Goal: Information Seeking & Learning: Find specific page/section

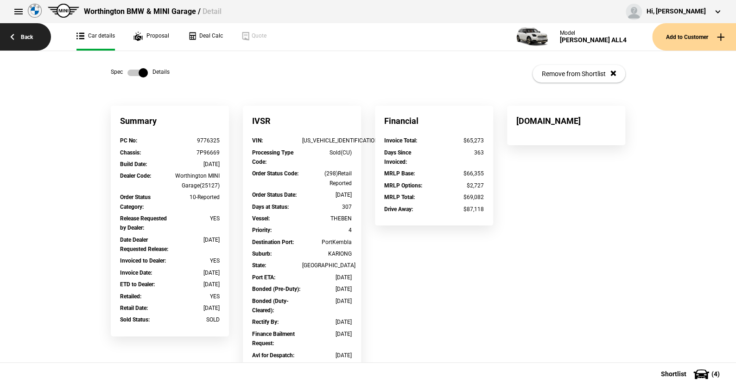
click at [29, 35] on link "Back" at bounding box center [25, 36] width 51 height 27
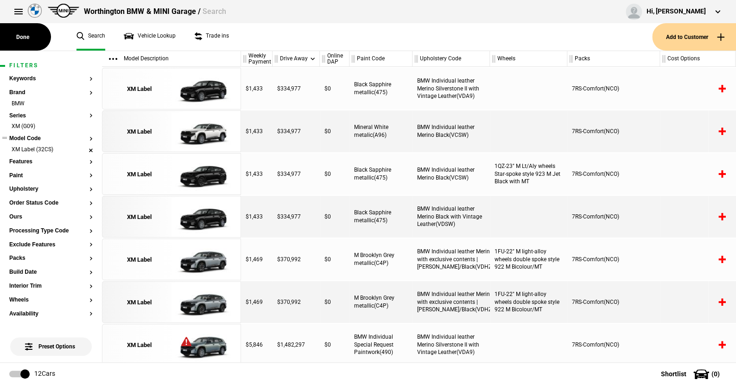
click at [83, 148] on li "XM Label (32CS)" at bounding box center [50, 150] width 83 height 9
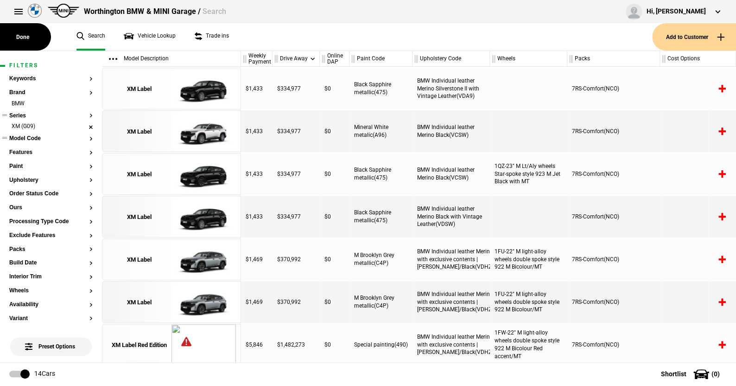
click at [85, 124] on li "XM (G09)" at bounding box center [50, 126] width 83 height 9
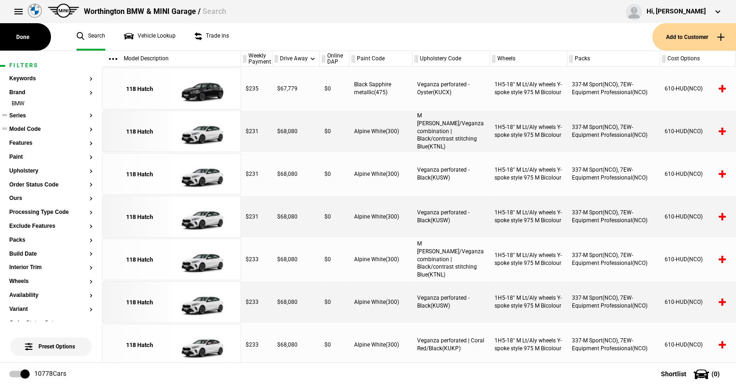
click at [20, 114] on button "Series" at bounding box center [50, 116] width 83 height 6
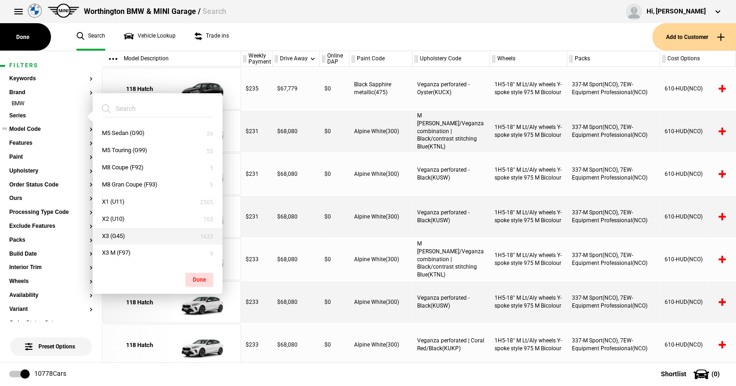
scroll to position [371, 0]
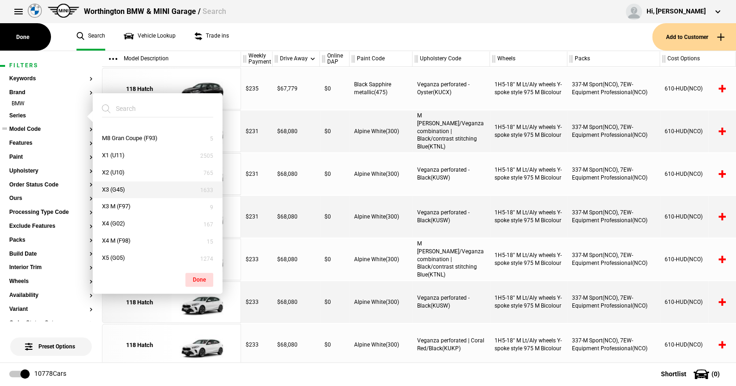
click at [117, 185] on button "X3 (G45)" at bounding box center [158, 189] width 130 height 17
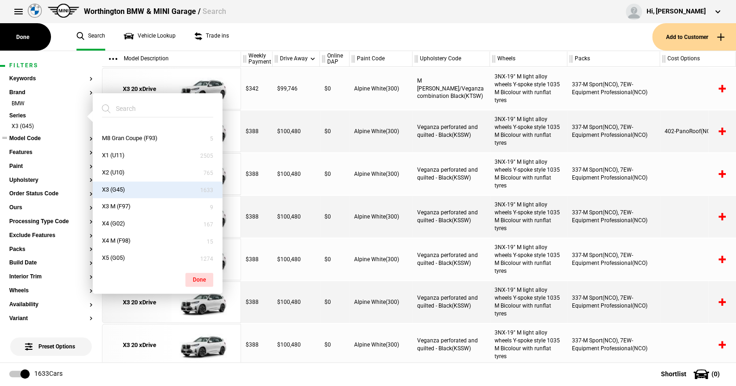
drag, startPoint x: 202, startPoint y: 277, endPoint x: 180, endPoint y: 235, distance: 47.1
click at [201, 275] on button "Done" at bounding box center [199, 279] width 28 height 14
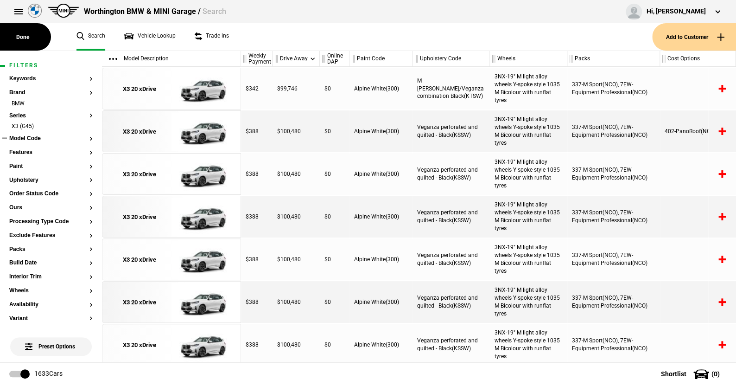
click at [29, 136] on button "Model Code" at bounding box center [50, 138] width 83 height 6
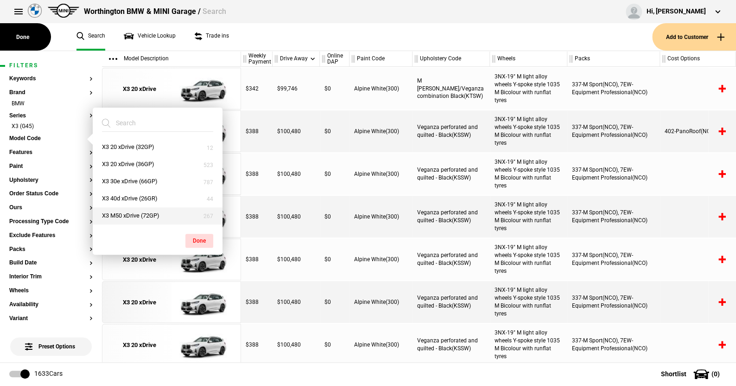
click at [133, 214] on button "X3 M50 xDrive (72GP)" at bounding box center [158, 215] width 130 height 17
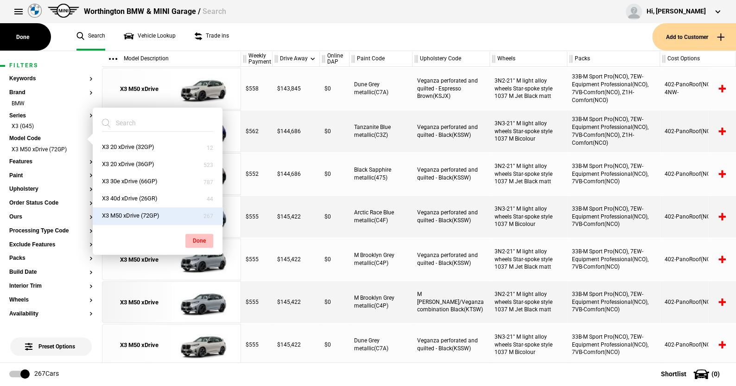
click at [199, 237] on button "Done" at bounding box center [199, 241] width 28 height 14
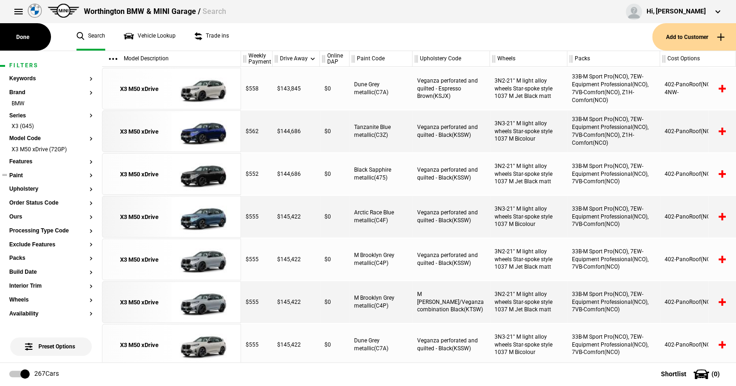
click at [17, 174] on button "Paint" at bounding box center [50, 175] width 83 height 6
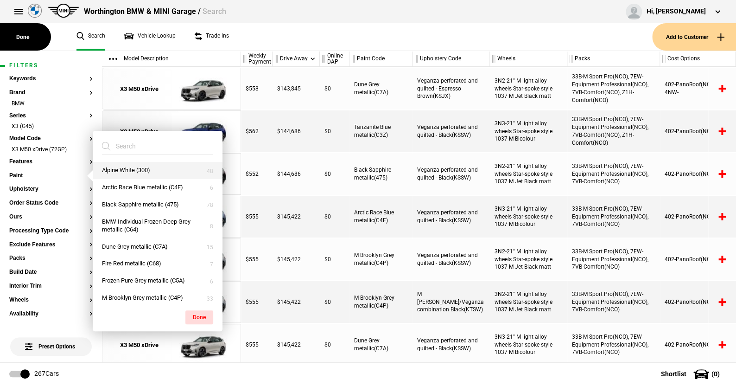
click at [121, 167] on button "Alpine White (300)" at bounding box center [158, 170] width 130 height 17
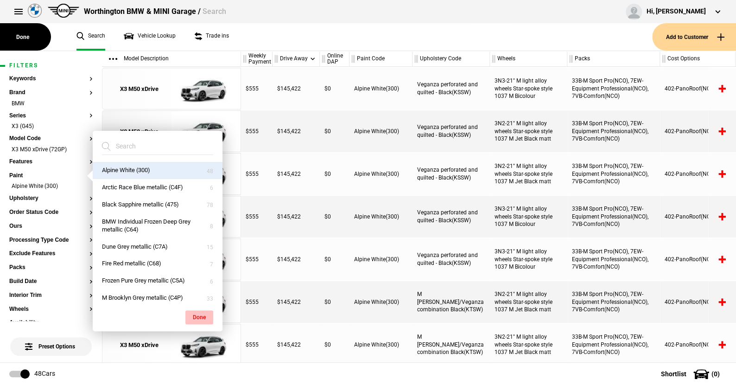
click at [202, 316] on button "Done" at bounding box center [199, 317] width 28 height 14
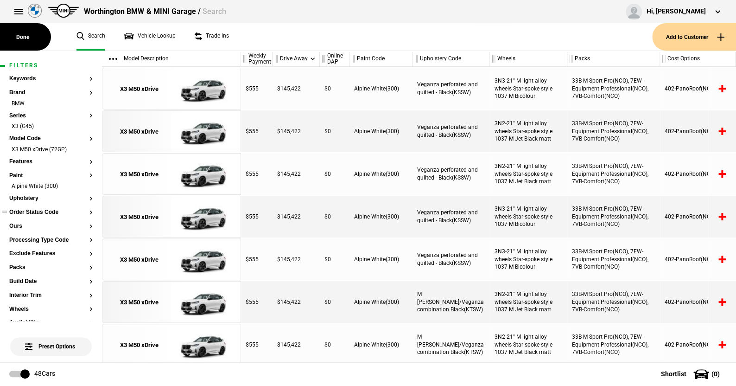
click at [44, 211] on button "Order Status Code" at bounding box center [50, 212] width 83 height 6
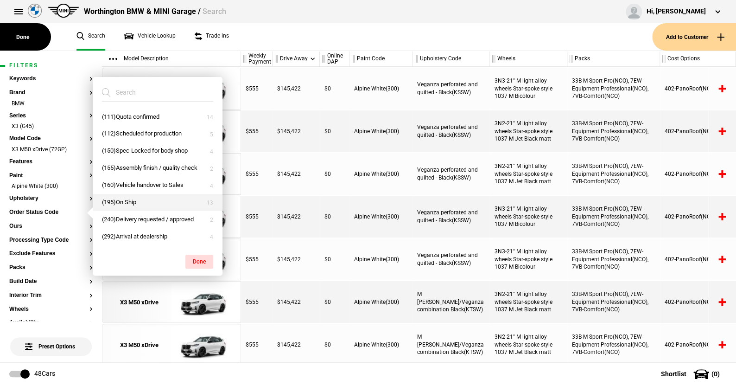
click at [123, 201] on button "(195)On Ship" at bounding box center [158, 202] width 130 height 17
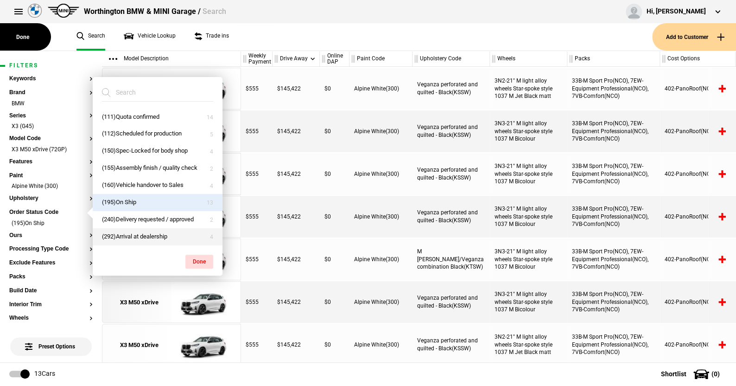
click at [128, 234] on button "(292)Arrival at dealership" at bounding box center [158, 236] width 130 height 17
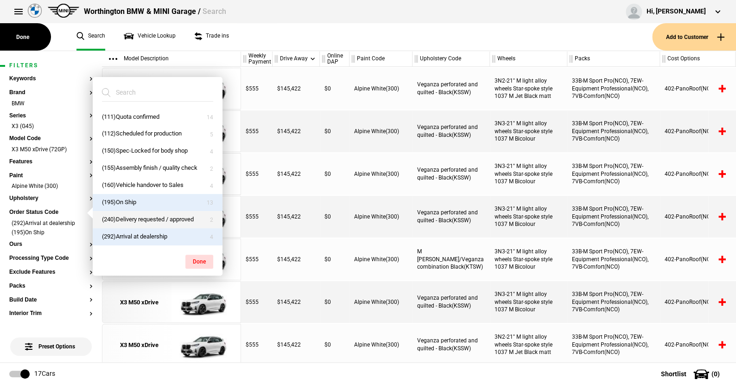
click at [127, 218] on button "(240)Delivery requested / approved" at bounding box center [158, 219] width 130 height 17
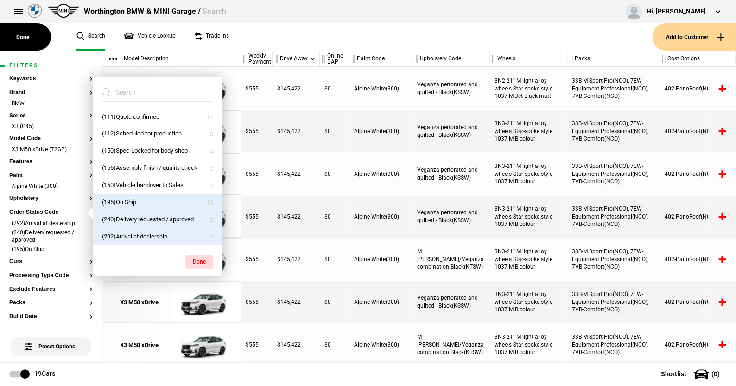
click at [297, 27] on ul "Search Vehicle Lookup Trade ins" at bounding box center [359, 36] width 585 height 27
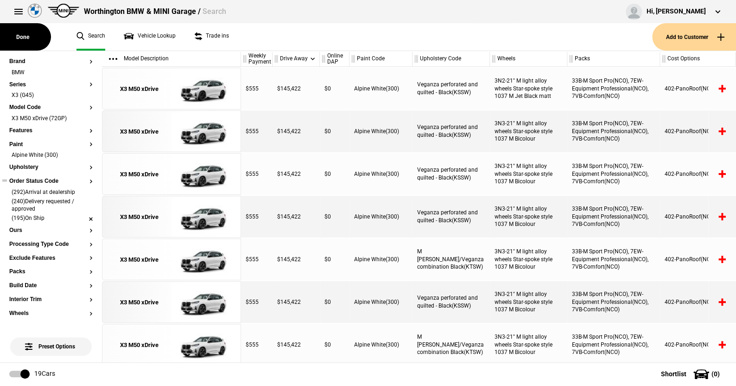
scroll to position [46, 0]
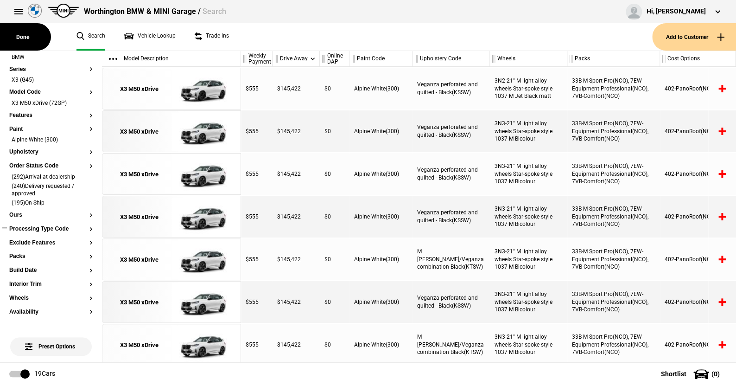
click at [33, 228] on button "Processing Type Code" at bounding box center [50, 229] width 83 height 6
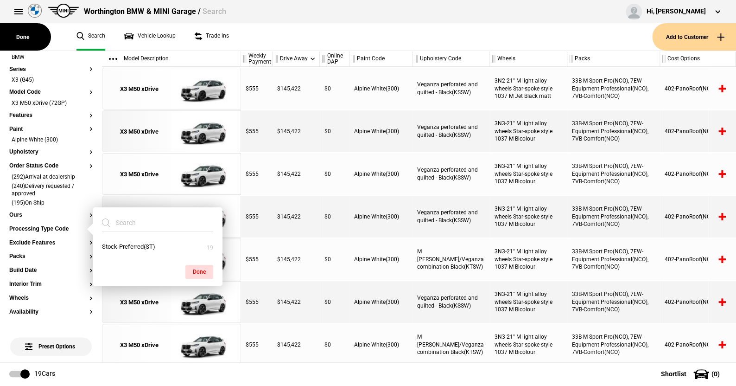
click at [307, 28] on ul "Search Vehicle Lookup Trade ins" at bounding box center [359, 36] width 585 height 27
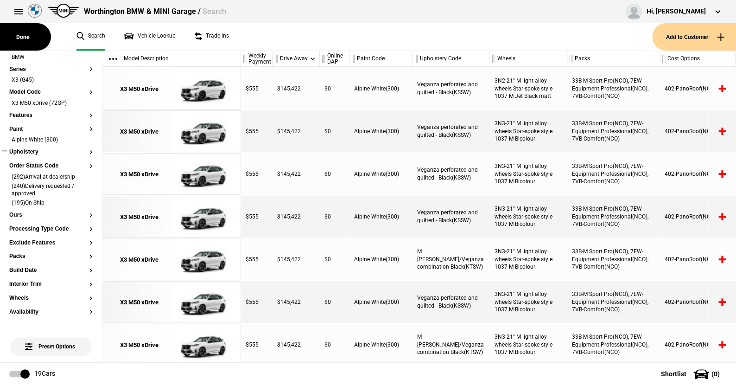
click at [35, 151] on button "Upholstery" at bounding box center [50, 152] width 83 height 6
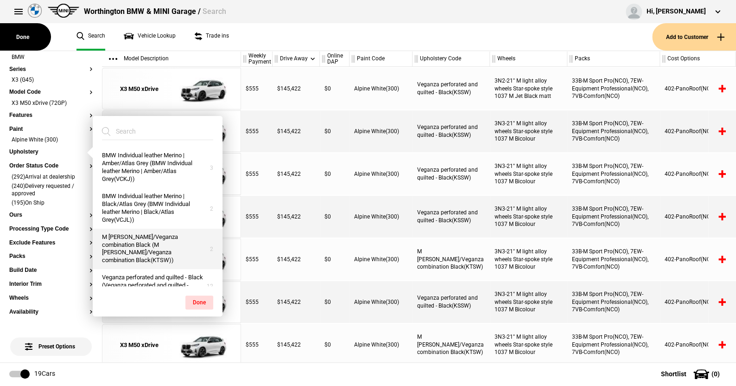
scroll to position [7, 0]
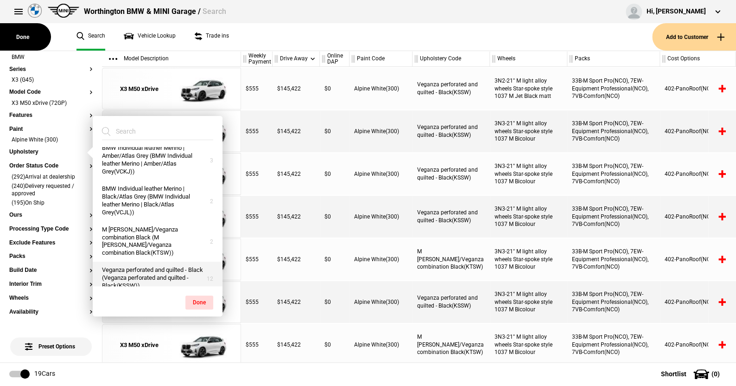
click at [138, 264] on button "Veganza perforated and quilted - Black (Veganza perforated and quilted - Black(…" at bounding box center [158, 277] width 130 height 33
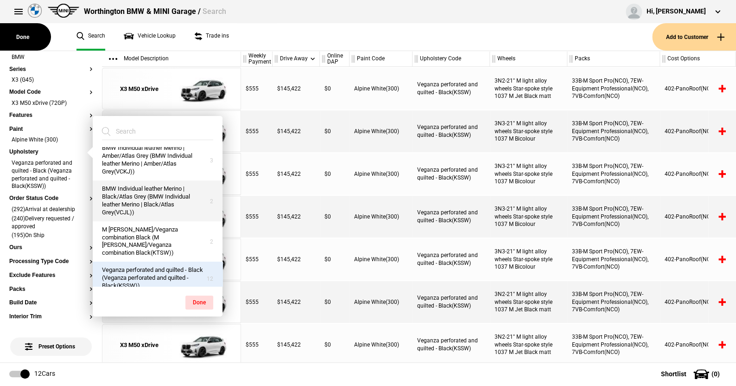
click at [139, 188] on button "BMW Individual leather Merino | Black/Atlas Grey (BMW Individual leather Merino…" at bounding box center [158, 200] width 130 height 41
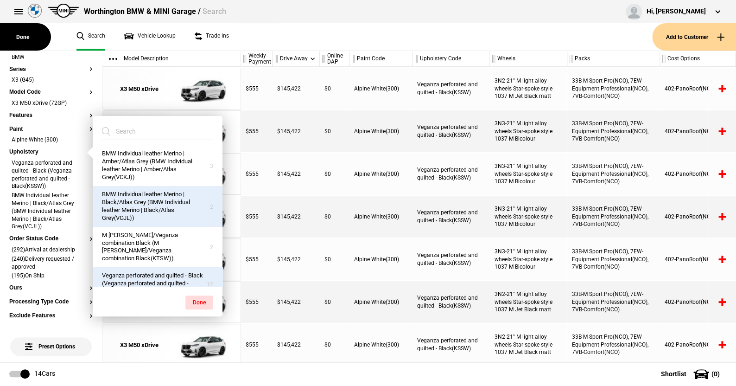
scroll to position [0, 0]
click at [198, 297] on button "Done" at bounding box center [199, 302] width 28 height 14
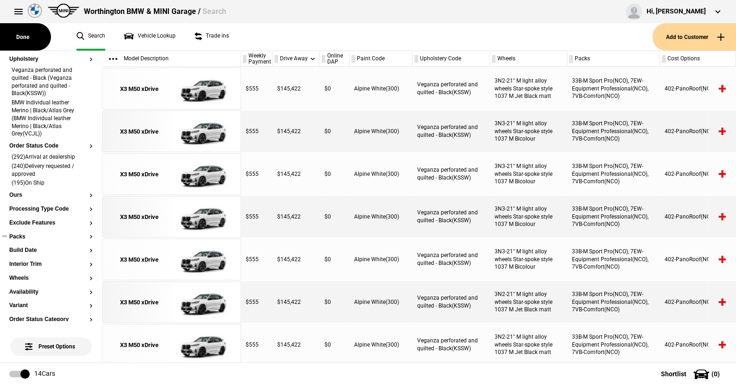
scroll to position [185, 0]
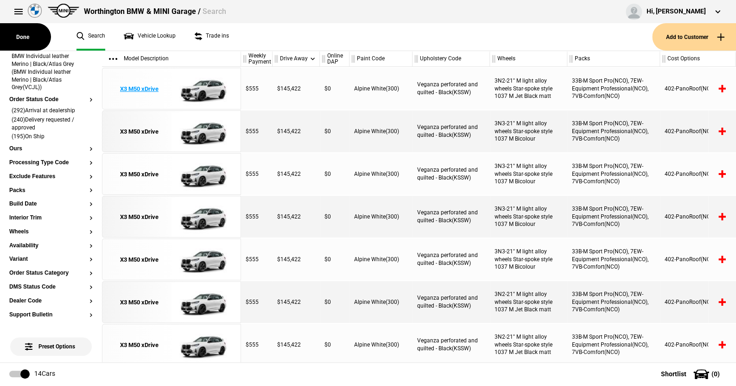
click at [207, 85] on img at bounding box center [203, 89] width 64 height 42
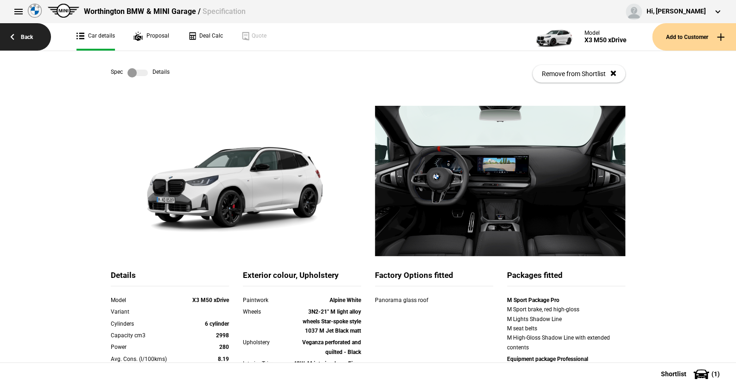
click at [31, 34] on link "Back" at bounding box center [25, 36] width 51 height 27
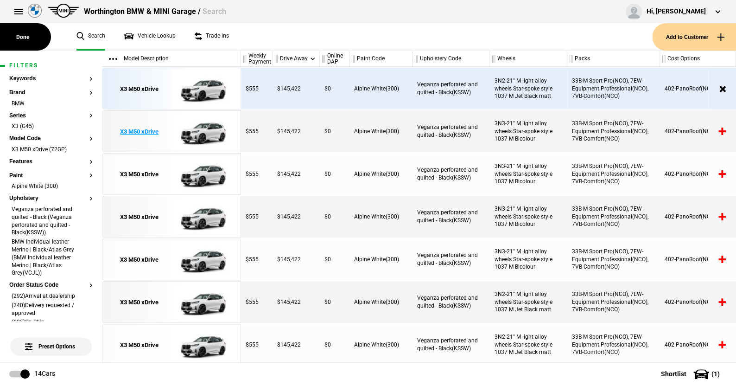
click at [209, 133] on img at bounding box center [203, 132] width 64 height 42
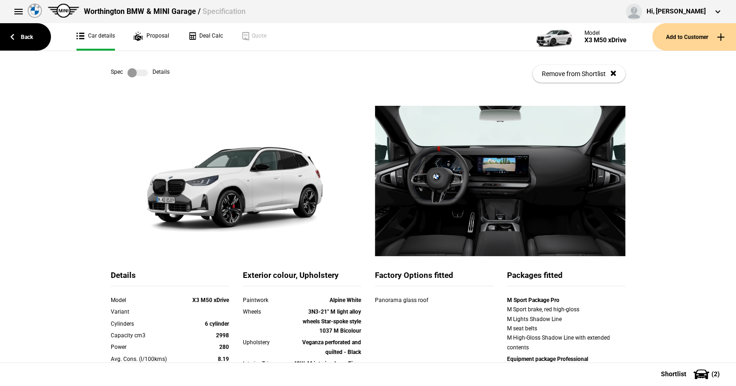
click at [143, 72] on label at bounding box center [137, 72] width 20 height 9
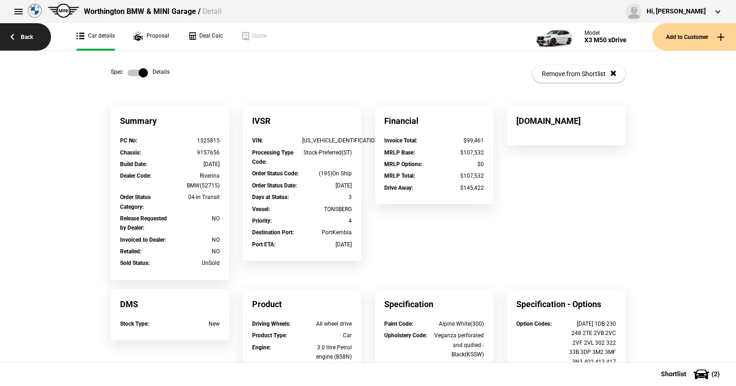
click at [30, 35] on link "Back" at bounding box center [25, 36] width 51 height 27
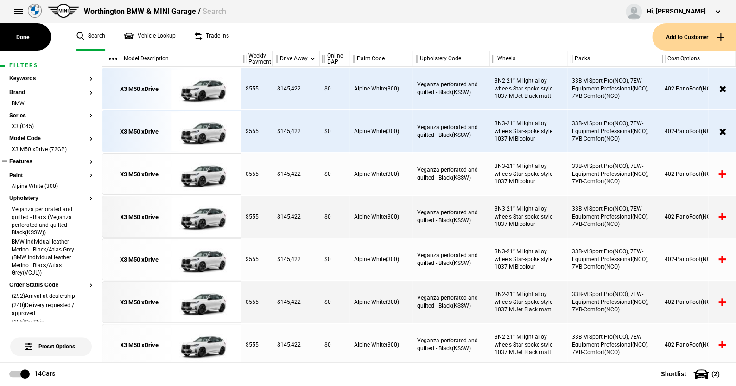
click at [28, 160] on button "Features" at bounding box center [50, 161] width 83 height 6
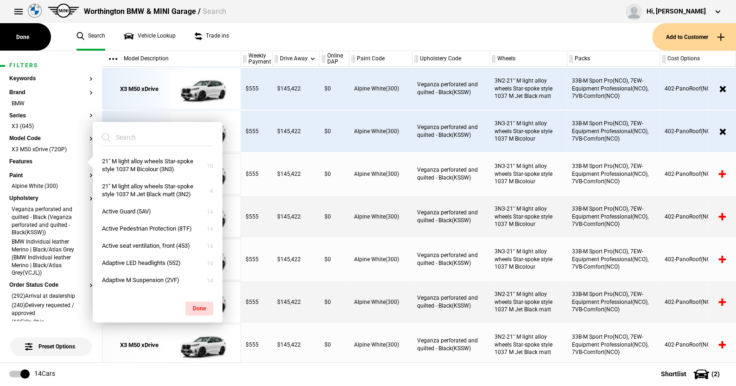
click at [272, 39] on ul "Search Vehicle Lookup Trade ins" at bounding box center [359, 36] width 585 height 27
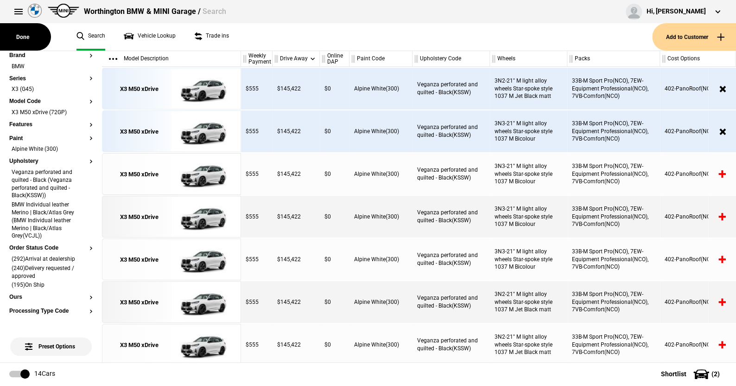
scroll to position [93, 0]
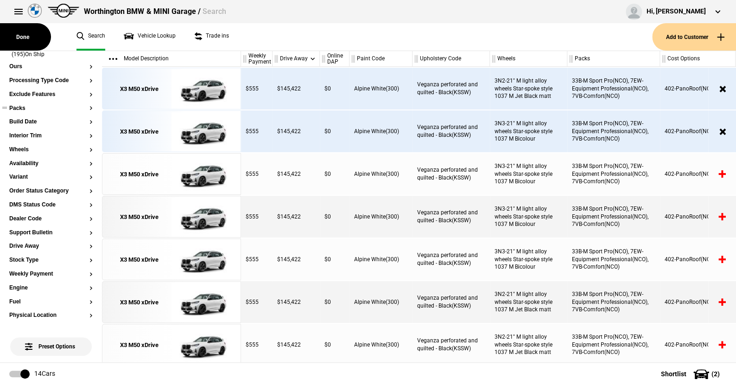
click at [22, 106] on button "Packs" at bounding box center [50, 108] width 83 height 6
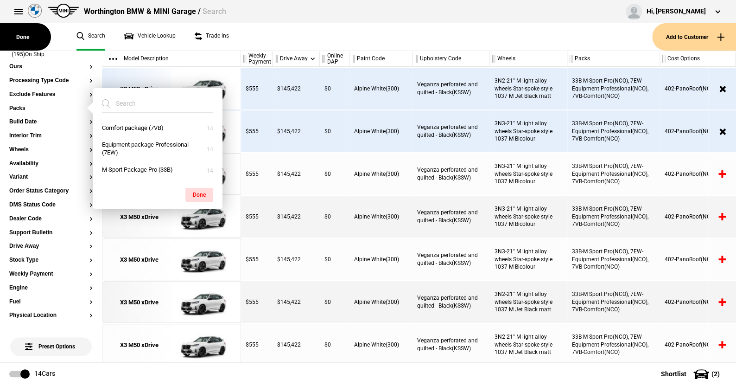
click at [282, 40] on ul "Search Vehicle Lookup Trade ins" at bounding box center [359, 36] width 585 height 27
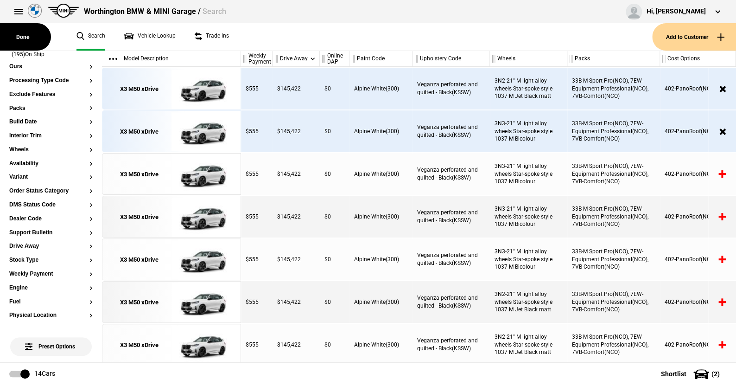
click at [314, 41] on ul "Search Vehicle Lookup Trade ins" at bounding box center [359, 36] width 585 height 27
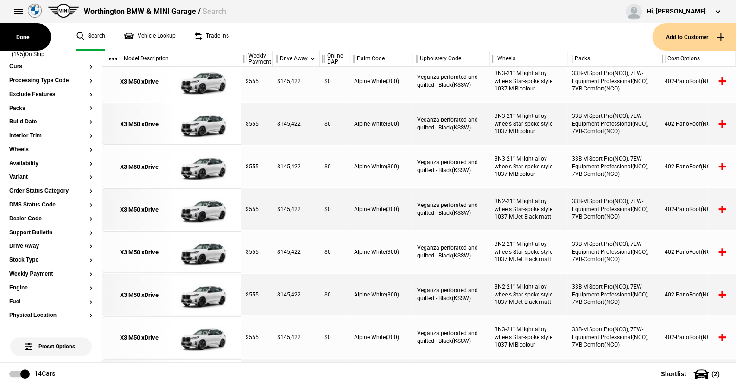
scroll to position [117, 0]
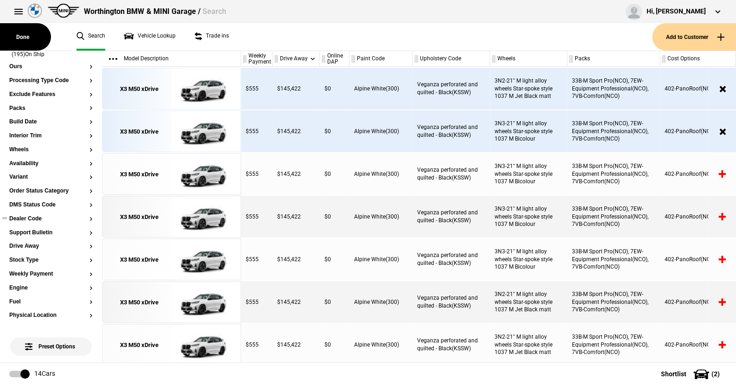
click at [28, 217] on button "Dealer Code" at bounding box center [50, 218] width 83 height 6
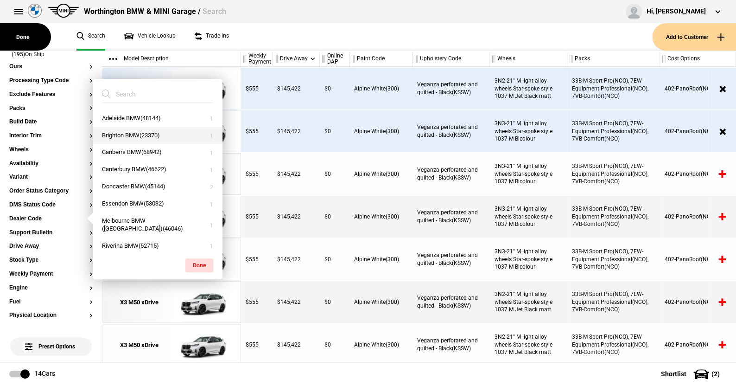
click at [140, 131] on button "Brighton BMW(23370)" at bounding box center [158, 135] width 130 height 17
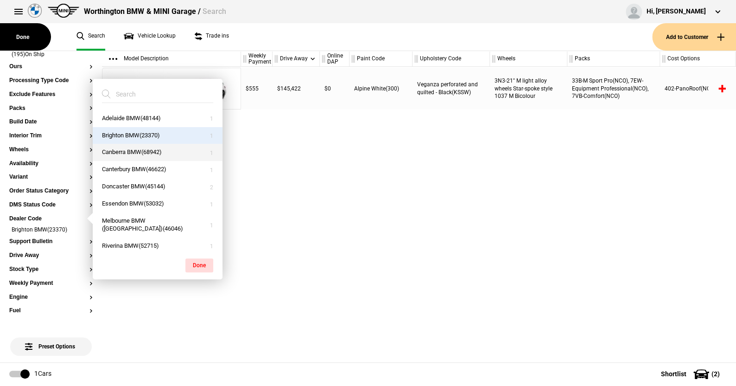
drag, startPoint x: 140, startPoint y: 149, endPoint x: 139, endPoint y: 156, distance: 7.0
click at [139, 148] on button "Canberra BMW(68942)" at bounding box center [158, 152] width 130 height 17
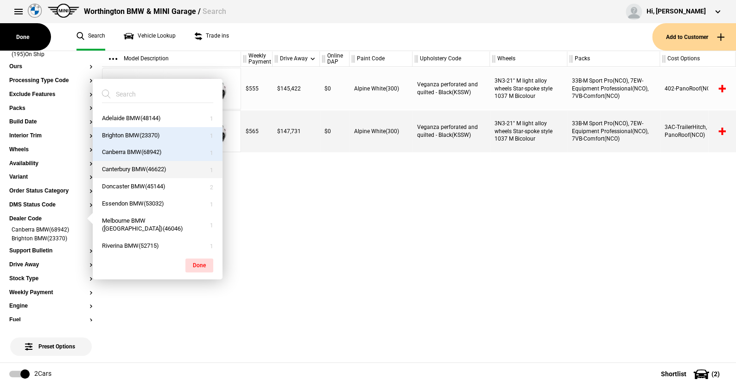
click at [140, 168] on button "Canterbury BMW(46622)" at bounding box center [158, 169] width 130 height 17
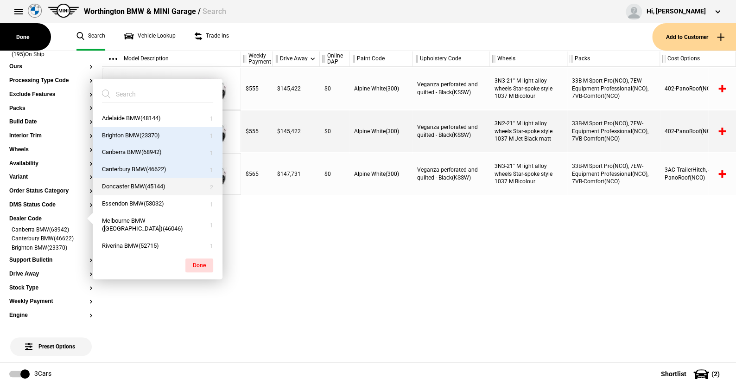
click at [140, 183] on button "Doncaster BMW(45144)" at bounding box center [158, 186] width 130 height 17
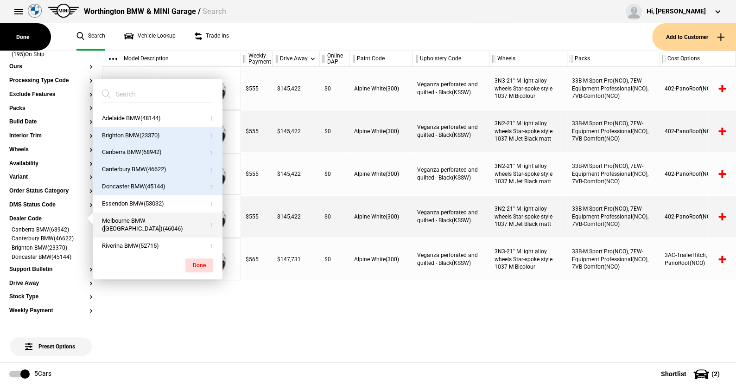
click at [141, 218] on button "Melbourne BMW ([GEOGRAPHIC_DATA])(46046)" at bounding box center [158, 224] width 130 height 25
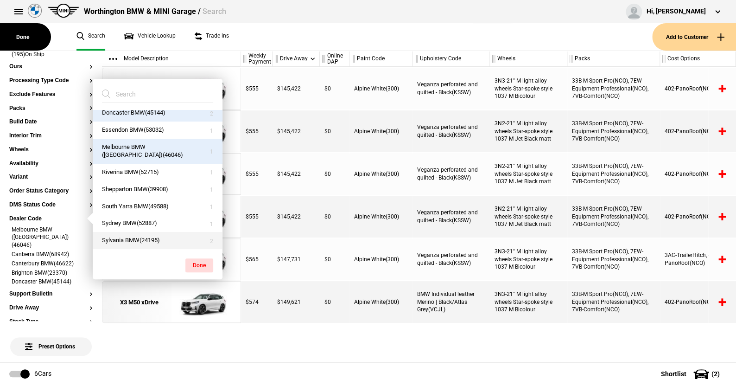
click at [145, 235] on button "Sylvania BMW(24195)" at bounding box center [158, 240] width 130 height 17
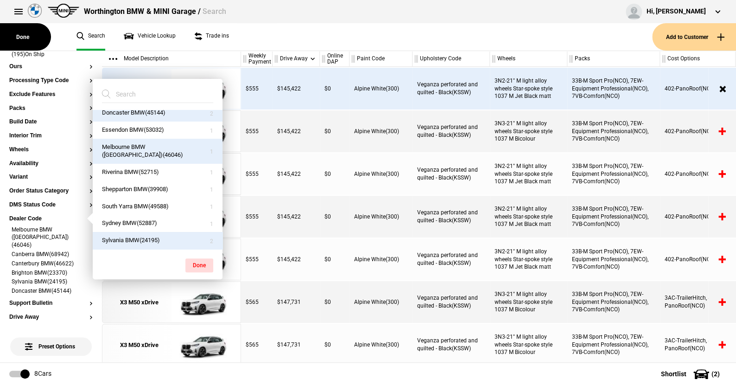
click at [143, 239] on button "Sylvania BMW(24195)" at bounding box center [158, 240] width 130 height 17
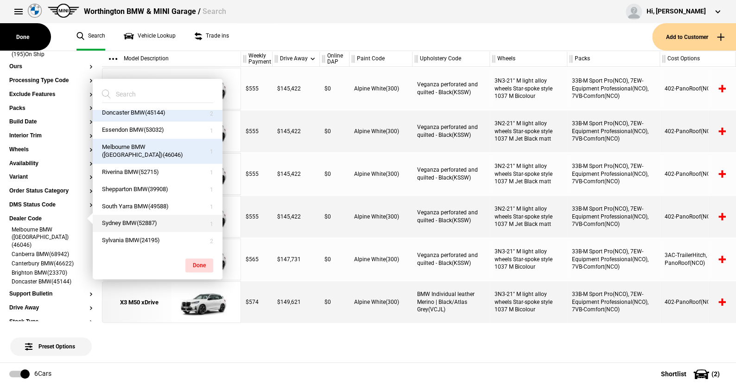
click at [143, 222] on button "Sydney BMW(52887)" at bounding box center [158, 223] width 130 height 17
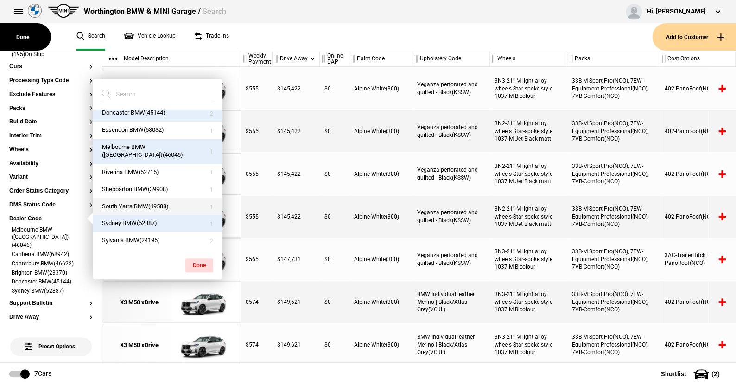
click at [143, 203] on button "South Yarra BMW(49588)" at bounding box center [158, 206] width 130 height 17
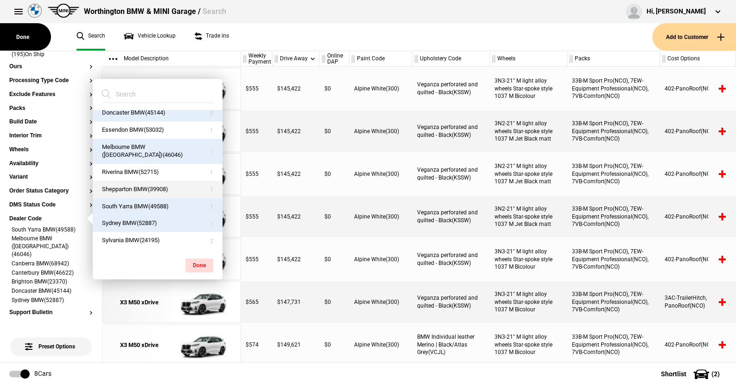
click at [143, 185] on button "Shepparton BMW(39908)" at bounding box center [158, 189] width 130 height 17
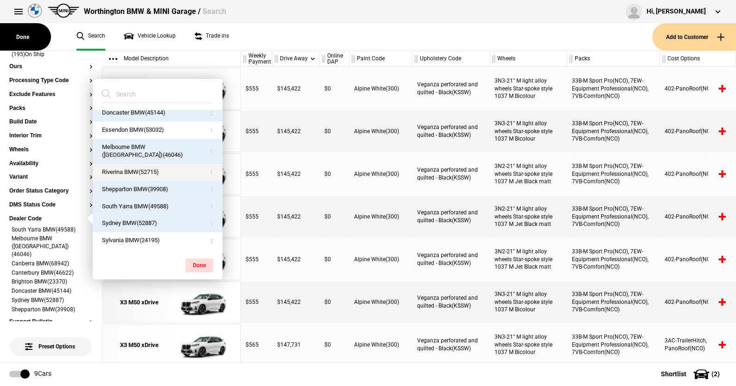
click at [140, 169] on button "Riverina BMW(52715)" at bounding box center [158, 172] width 130 height 17
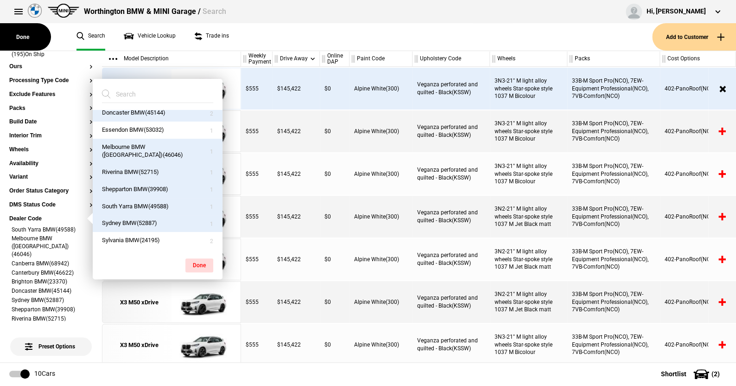
click at [371, 30] on ul "Search Vehicle Lookup Trade ins" at bounding box center [359, 36] width 585 height 27
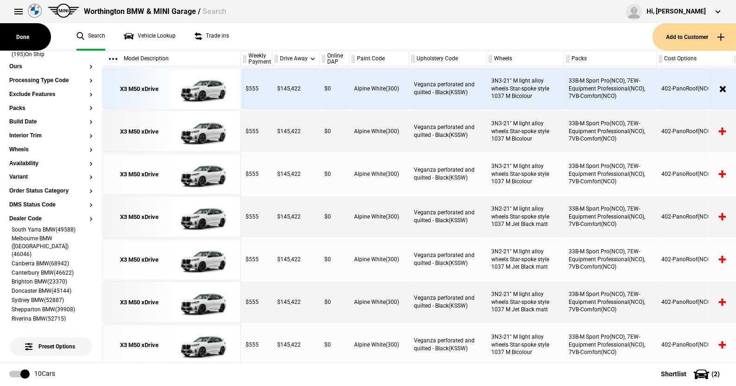
click at [407, 61] on div at bounding box center [406, 59] width 3 height 16
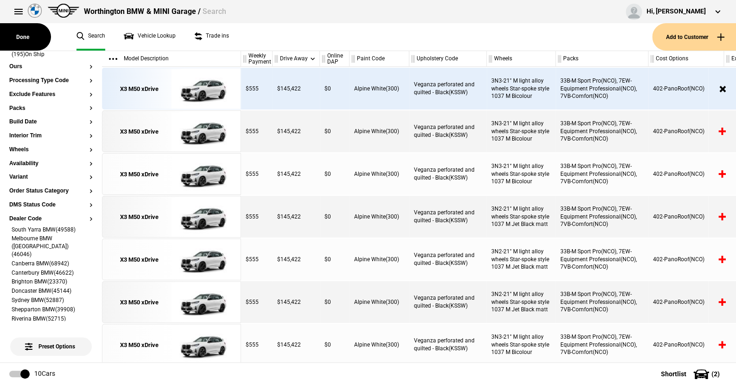
drag, startPoint x: 562, startPoint y: 58, endPoint x: 554, endPoint y: 63, distance: 9.8
click at [554, 63] on div at bounding box center [553, 59] width 3 height 16
